Goal: Task Accomplishment & Management: Use online tool/utility

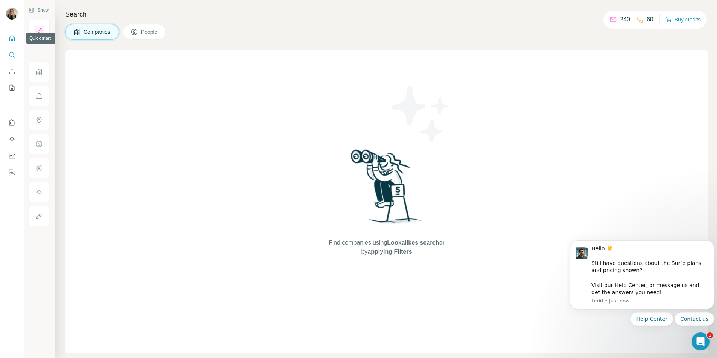
click at [14, 37] on icon "Quick start" at bounding box center [12, 38] width 6 height 6
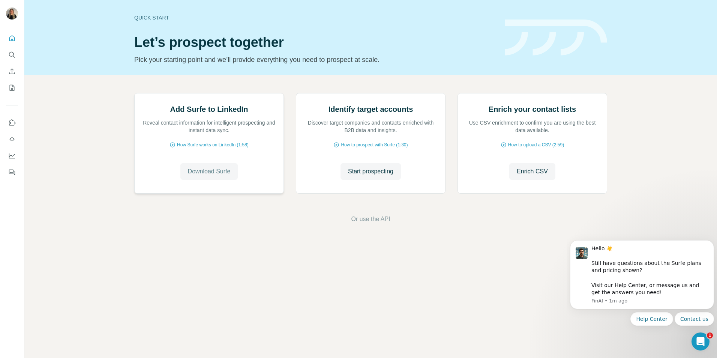
click at [210, 176] on span "Download Surfe" at bounding box center [209, 171] width 43 height 9
click at [66, 208] on div "Add Surfe to LinkedIn Reveal contact information for intelligent prospecting an…" at bounding box center [370, 158] width 693 height 167
